Goal: Task Accomplishment & Management: Use online tool/utility

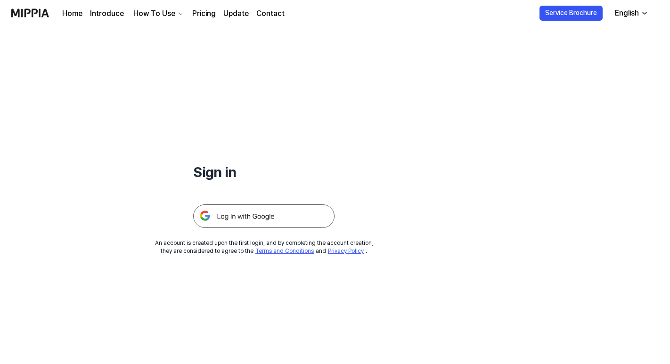
click at [245, 227] on img at bounding box center [263, 216] width 141 height 24
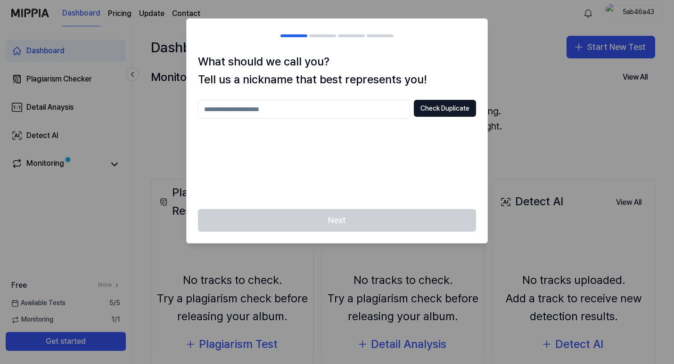
click at [265, 111] on input "text" at bounding box center [304, 109] width 212 height 19
type input "****"
click at [445, 108] on button "Check Duplicate" at bounding box center [445, 108] width 62 height 17
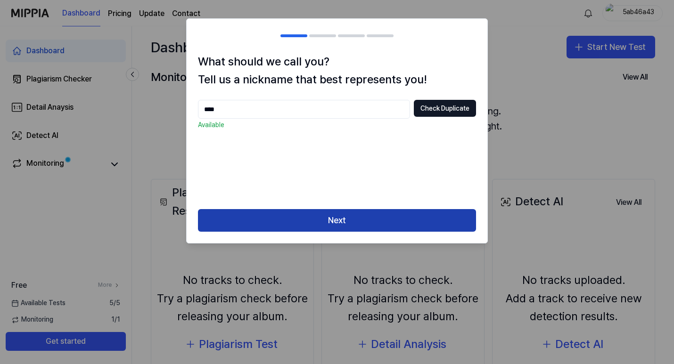
click at [342, 224] on button "Next" at bounding box center [337, 220] width 278 height 23
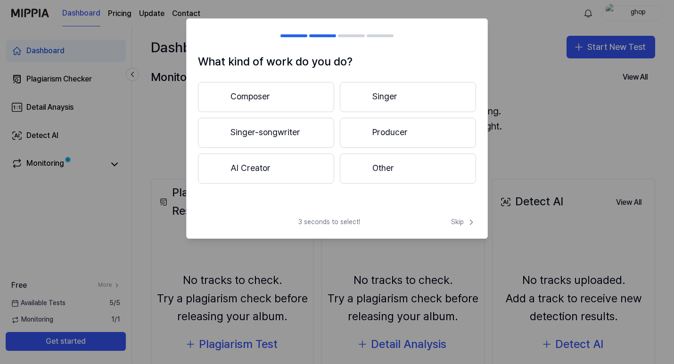
click at [389, 162] on button "Other" at bounding box center [408, 169] width 136 height 30
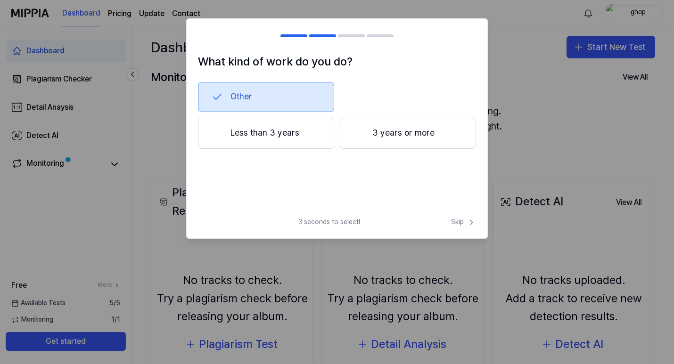
click at [252, 138] on button "Less than 3 years" at bounding box center [266, 133] width 136 height 31
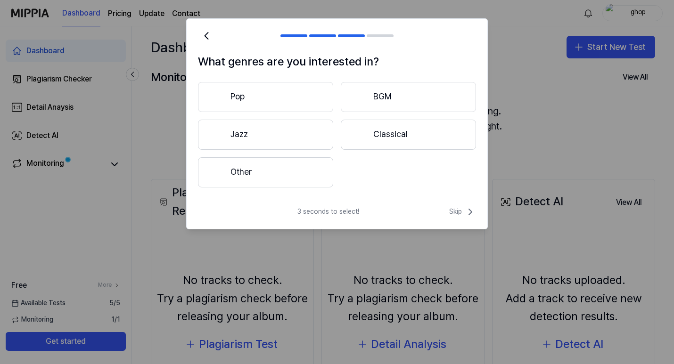
click at [281, 169] on button "Other" at bounding box center [265, 172] width 135 height 30
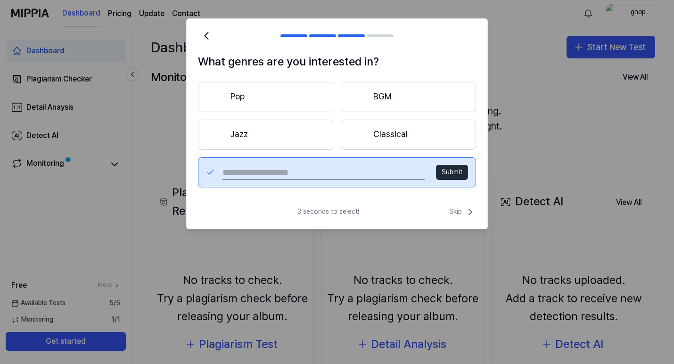
click at [337, 171] on input "text" at bounding box center [323, 172] width 202 height 15
click at [457, 175] on button "Submit" at bounding box center [452, 172] width 32 height 15
click at [228, 102] on button "Pop" at bounding box center [265, 97] width 135 height 30
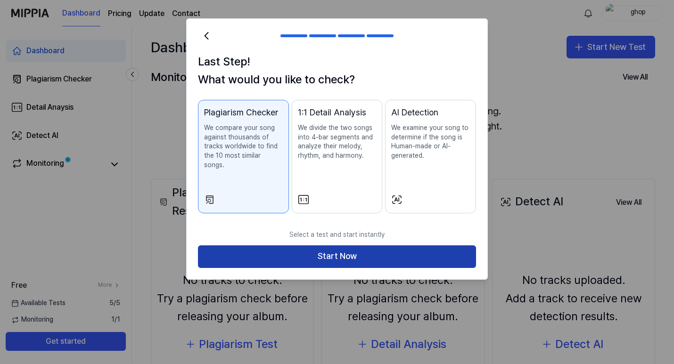
click at [337, 245] on button "Start Now" at bounding box center [337, 256] width 278 height 23
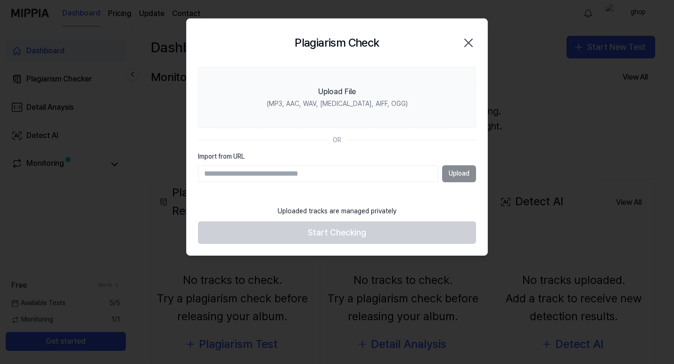
click at [262, 176] on input "Import from URL" at bounding box center [318, 173] width 240 height 17
type input "**********"
click at [453, 178] on button "Upload" at bounding box center [459, 173] width 34 height 17
click at [451, 177] on div "Upload" at bounding box center [337, 173] width 278 height 17
click at [391, 170] on input "Import from URL" at bounding box center [318, 173] width 240 height 17
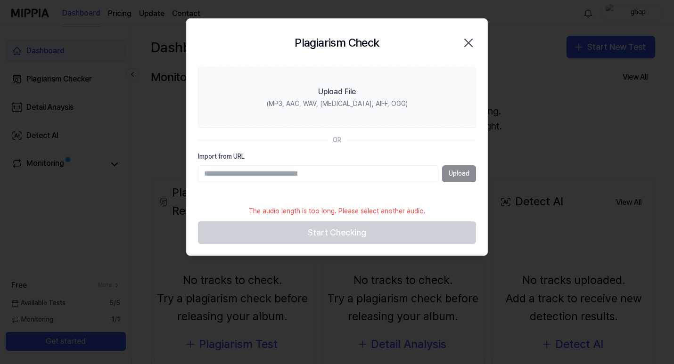
click at [453, 175] on div "Upload" at bounding box center [337, 173] width 278 height 17
click at [467, 175] on div "Upload" at bounding box center [337, 173] width 278 height 17
click at [461, 172] on div "Upload" at bounding box center [337, 173] width 278 height 17
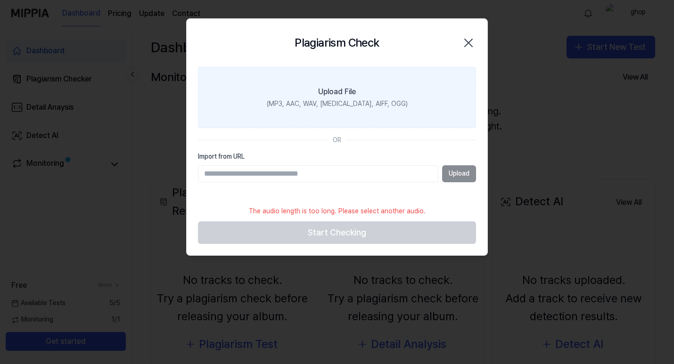
click at [362, 79] on label "Upload File (MP3, AAC, WAV, FLAC, AIFF, OGG)" at bounding box center [337, 97] width 278 height 61
click at [0, 0] on input "Upload File (MP3, AAC, WAV, FLAC, AIFF, OGG)" at bounding box center [0, 0] width 0 height 0
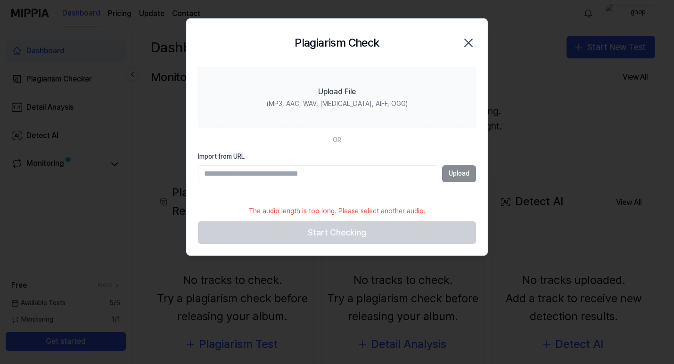
click at [467, 42] on icon "button" at bounding box center [468, 42] width 15 height 15
